Goal: Navigation & Orientation: Find specific page/section

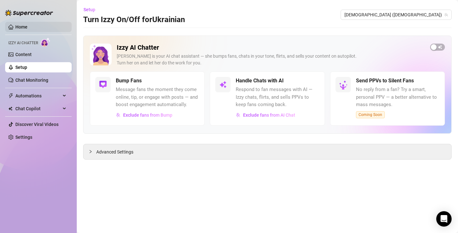
click at [28, 24] on link "Home" at bounding box center [21, 26] width 12 height 5
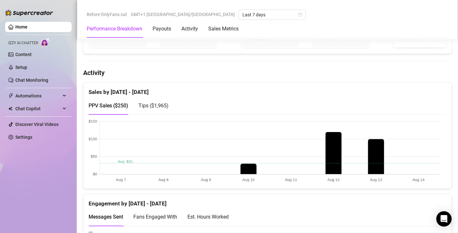
scroll to position [286, 0]
click at [159, 108] on div "Tips ( $1,965 )" at bounding box center [154, 105] width 30 height 18
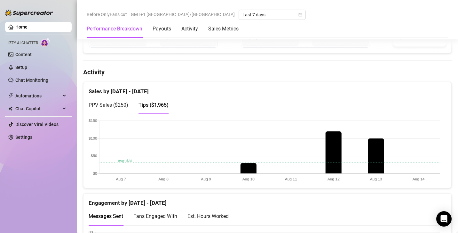
click at [118, 107] on div "PPV Sales ( $250 )" at bounding box center [109, 105] width 40 height 8
